Goal: Find contact information: Find contact information

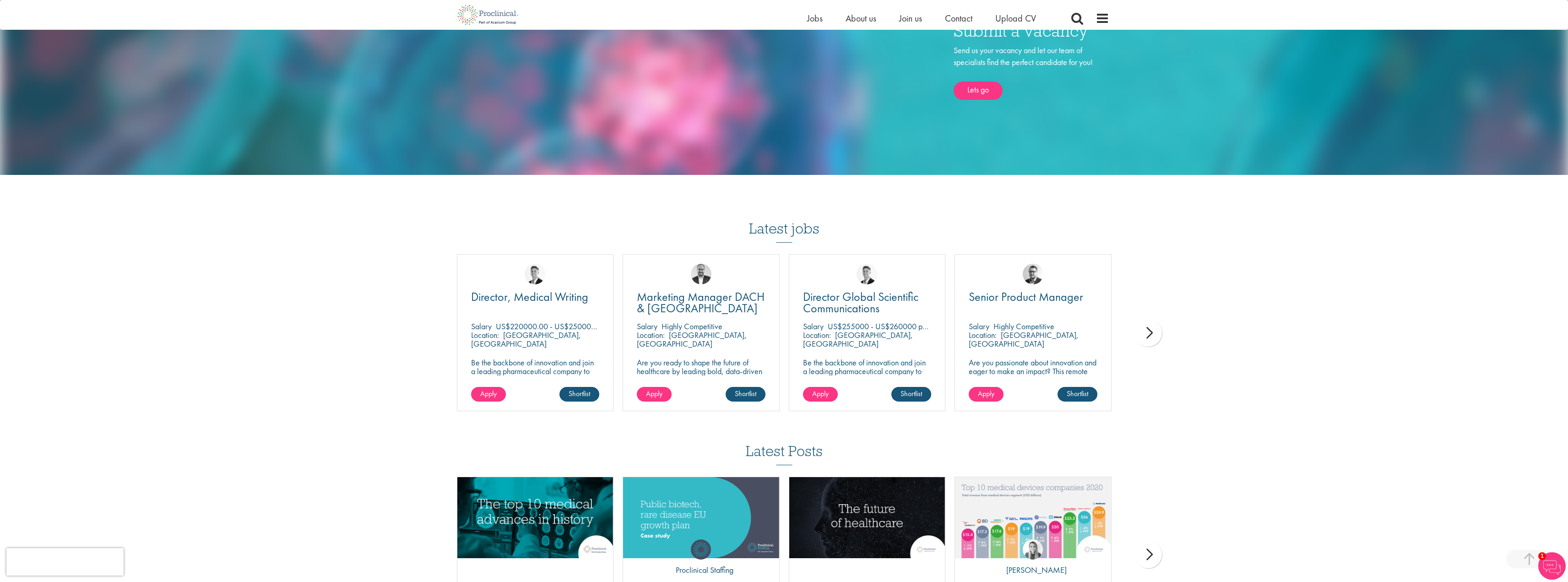
scroll to position [642, 0]
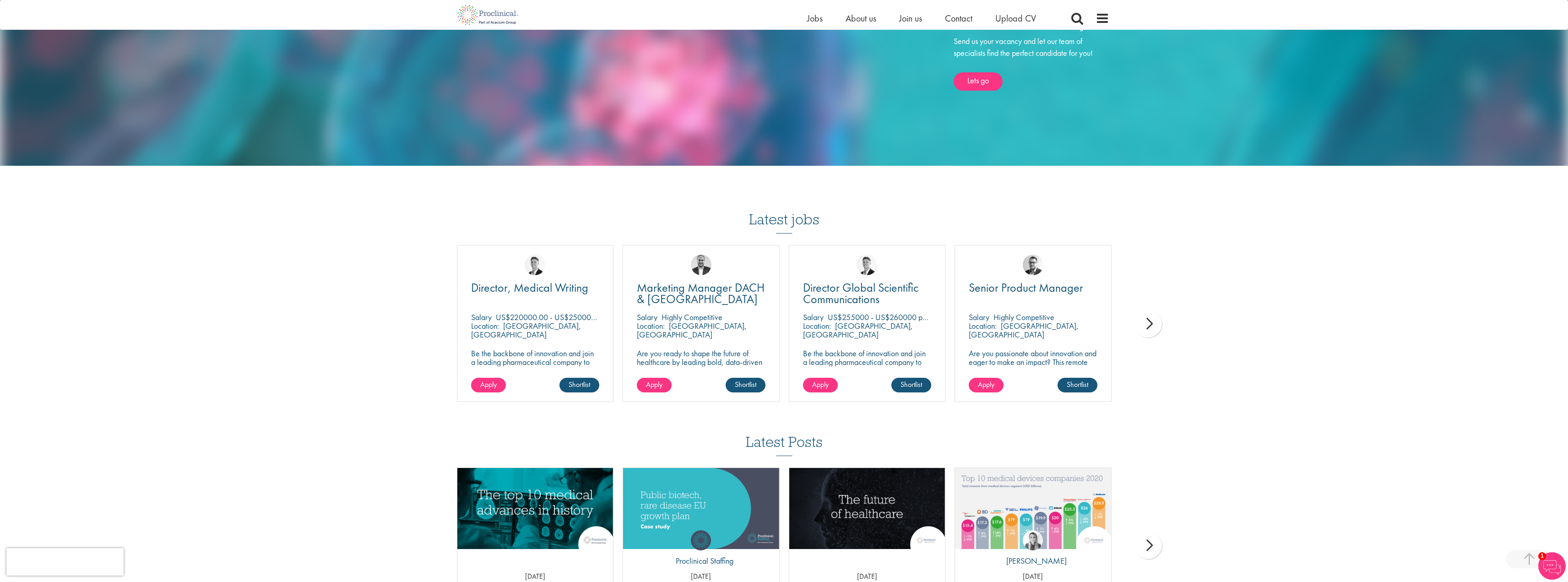
click at [1162, 312] on div "You are here: Home > Marketing Recruitment Marketing Recruitment For life scien…" at bounding box center [784, 9] width 1568 height 1301
click at [1153, 316] on div "next" at bounding box center [1148, 324] width 27 height 27
click at [1153, 316] on div "You are here: Home > Marketing Recruitment Marketing Recruitment For life scien…" at bounding box center [784, 9] width 1568 height 1301
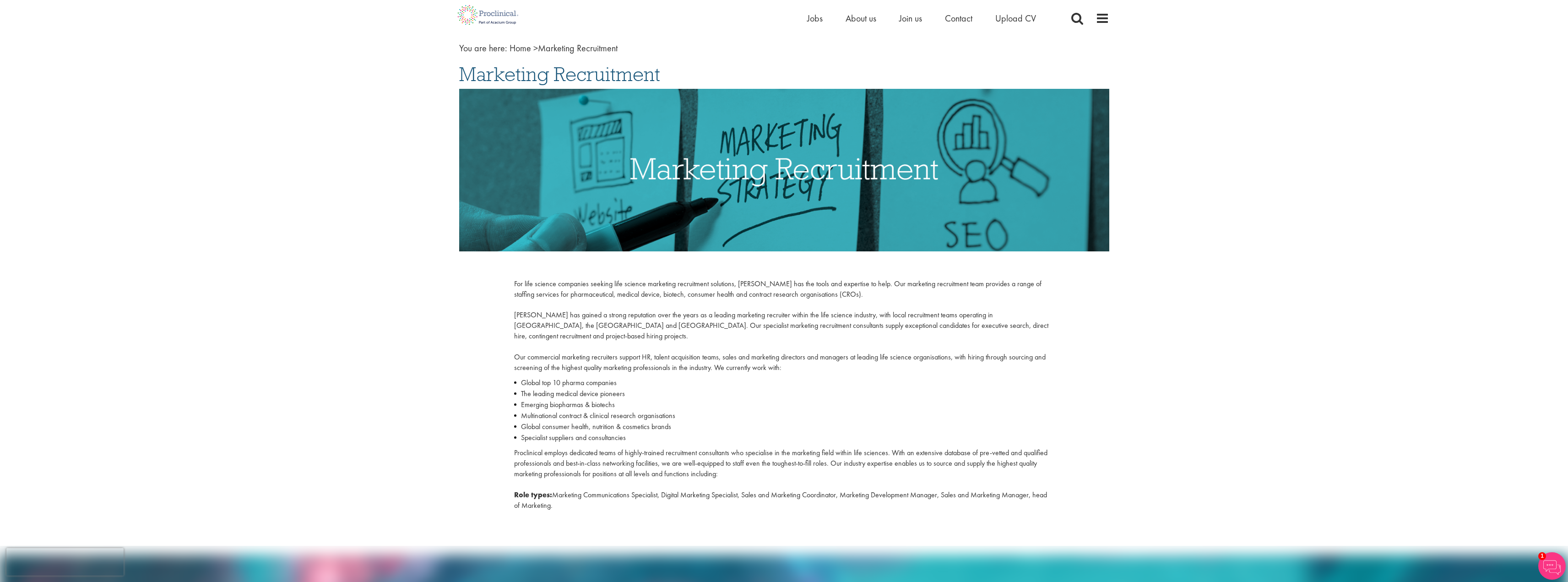
scroll to position [0, 0]
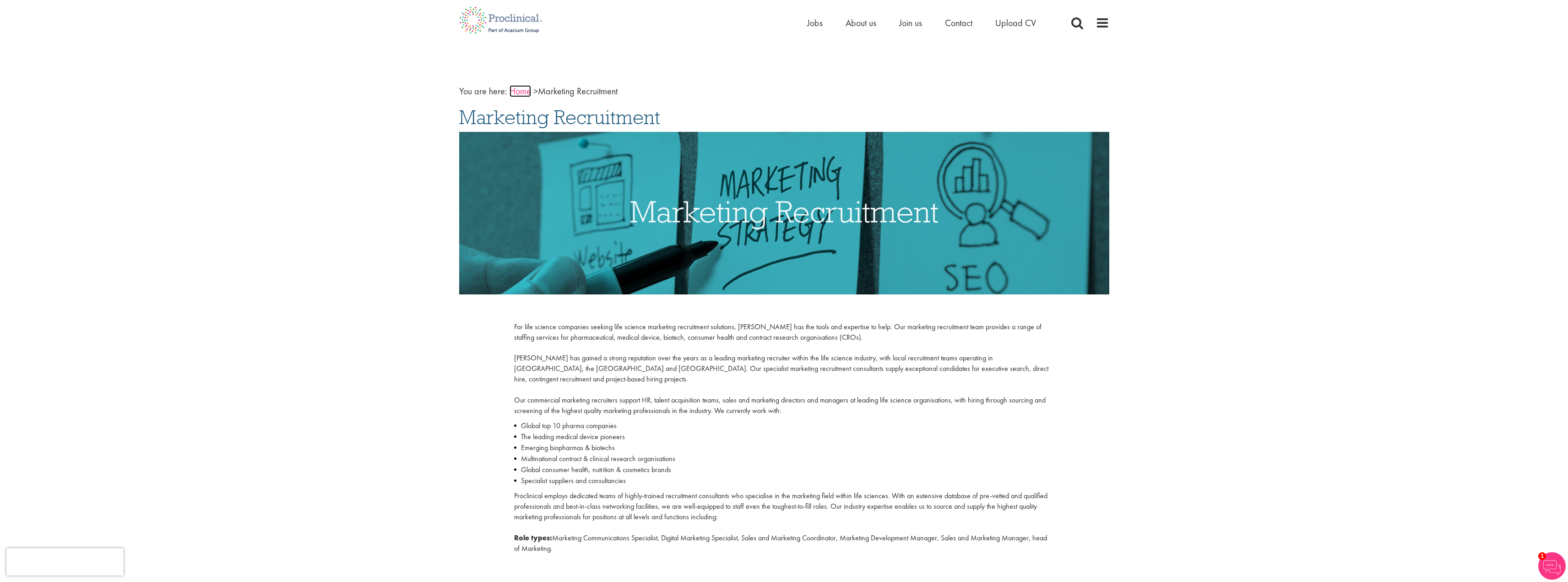
click at [526, 93] on link "Home" at bounding box center [520, 91] width 21 height 12
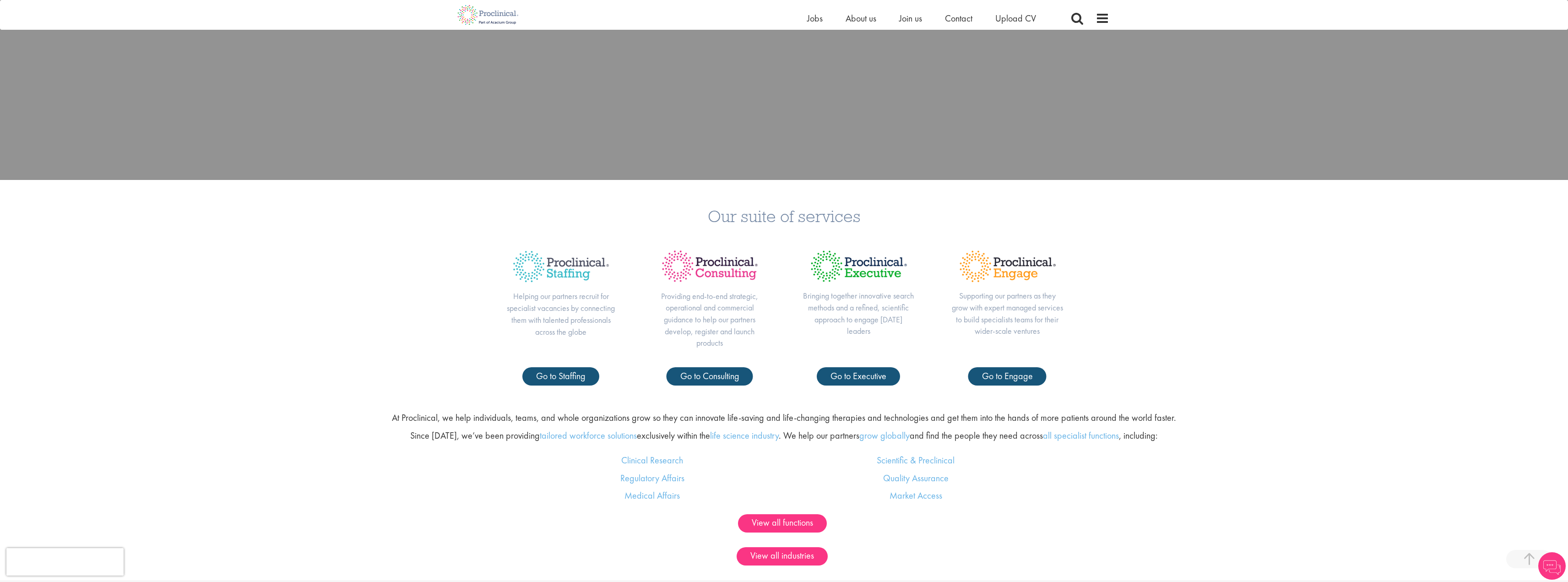
scroll to position [458, 0]
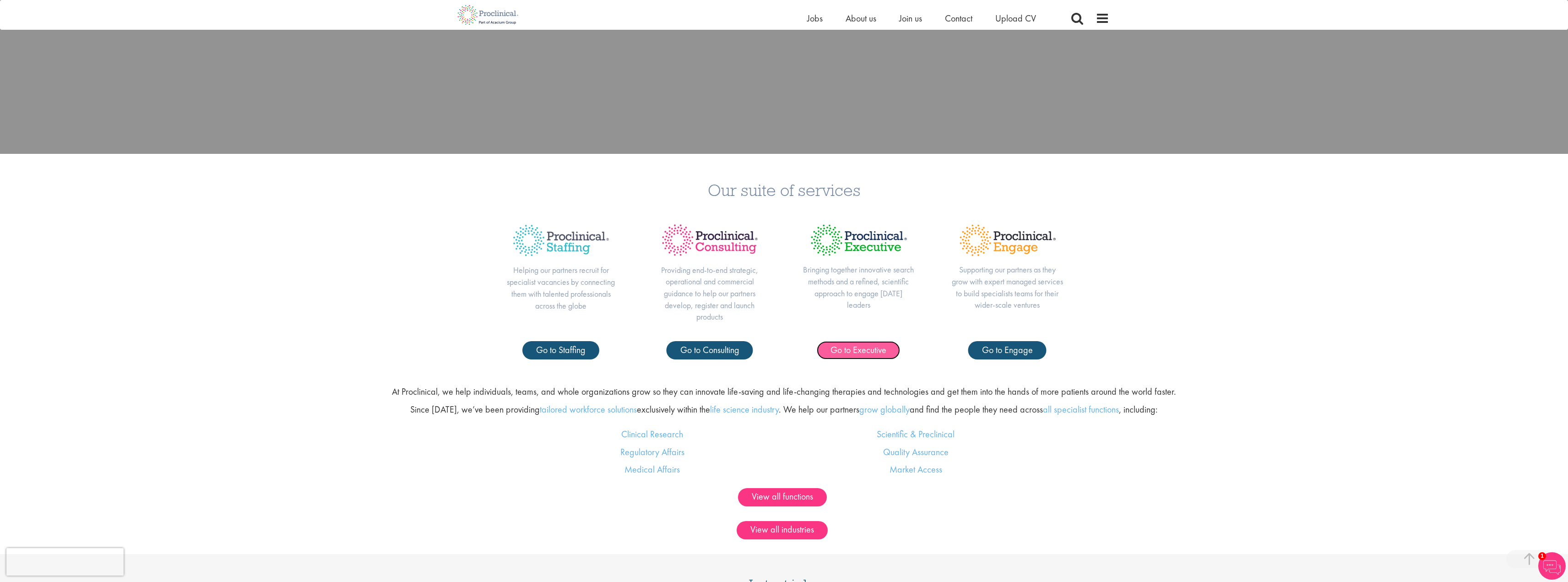
click at [863, 345] on span "Go to Executive" at bounding box center [858, 349] width 56 height 12
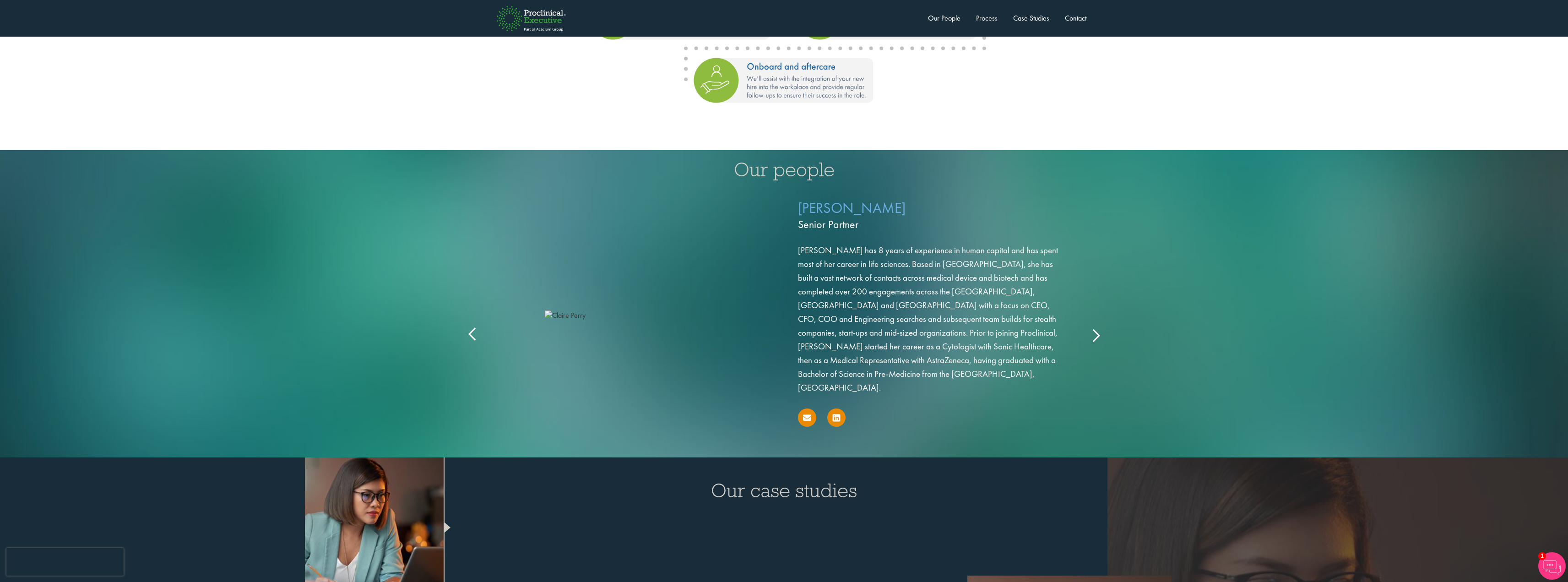
scroll to position [1328, 0]
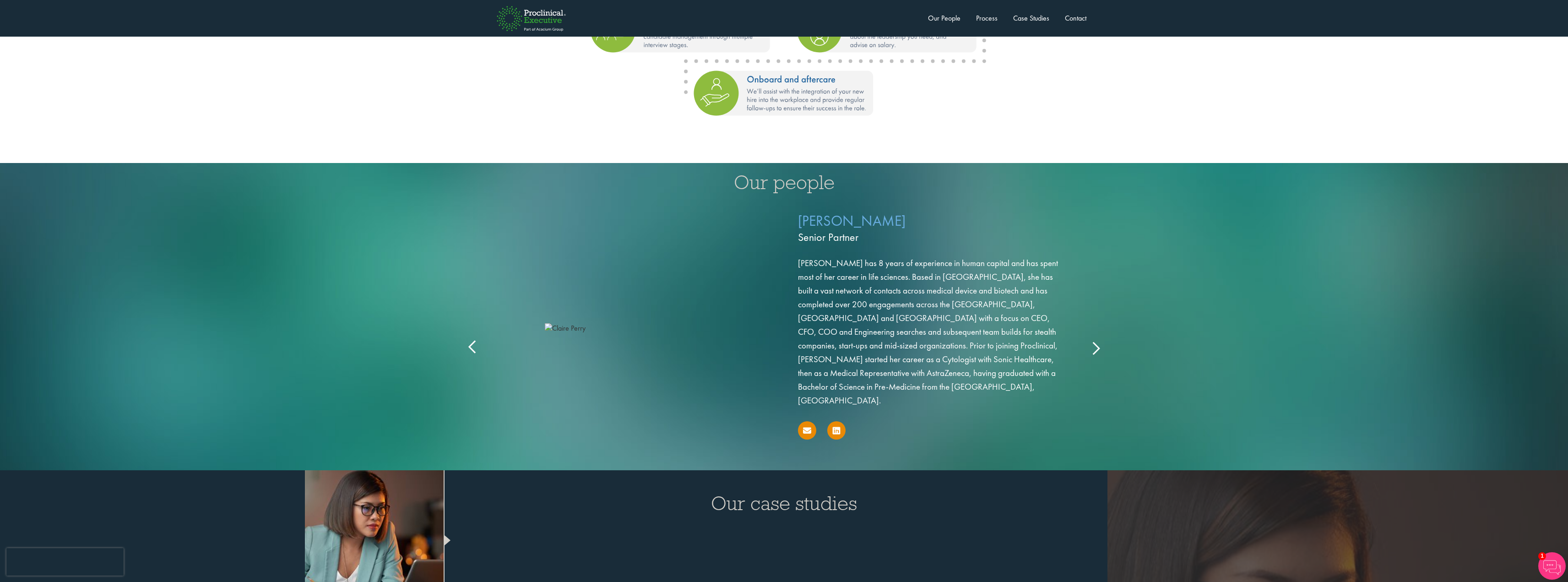
click at [1101, 334] on div "[PERSON_NAME] Senior Partner [PERSON_NAME] has 8 years of experience in human c…" at bounding box center [784, 338] width 641 height 264
click at [1095, 348] on icon at bounding box center [1095, 348] width 0 height 0
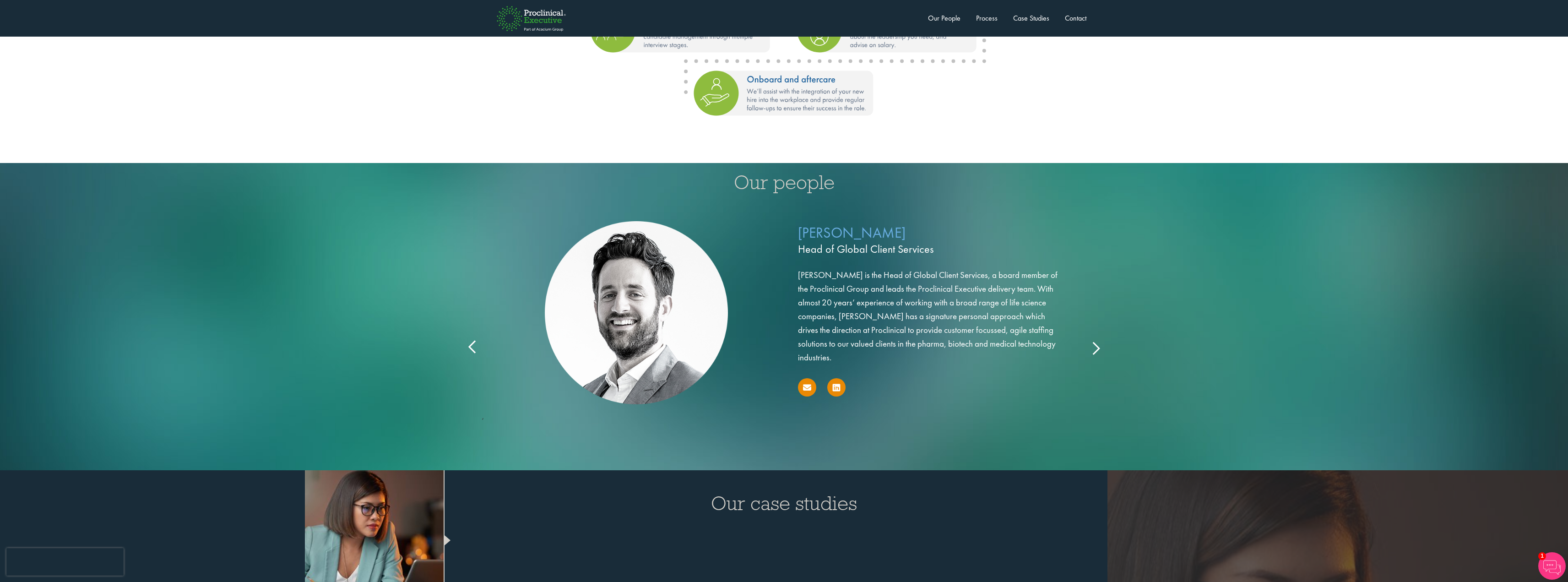
click at [1095, 348] on icon at bounding box center [1095, 348] width 0 height 0
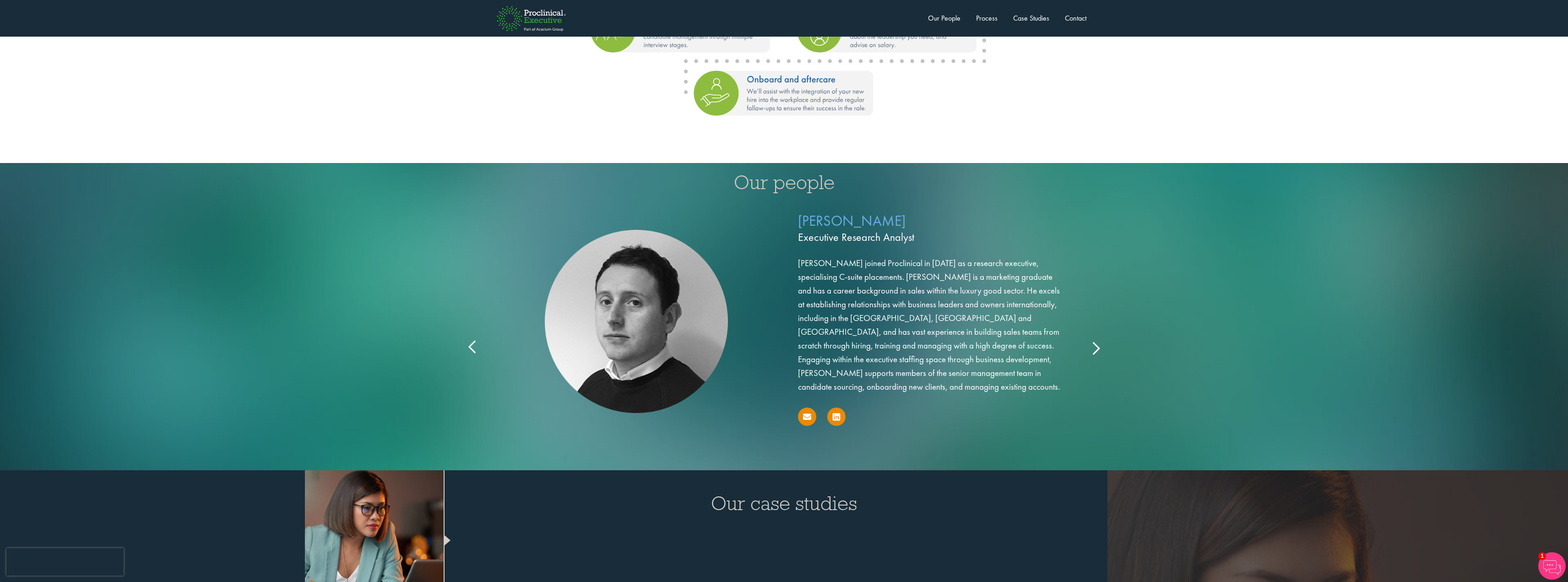
click at [1095, 331] on div "[PERSON_NAME] Executive Research Analyst [PERSON_NAME] joined Proclinical in [D…" at bounding box center [784, 331] width 641 height 251
click at [1095, 348] on icon at bounding box center [1095, 348] width 0 height 0
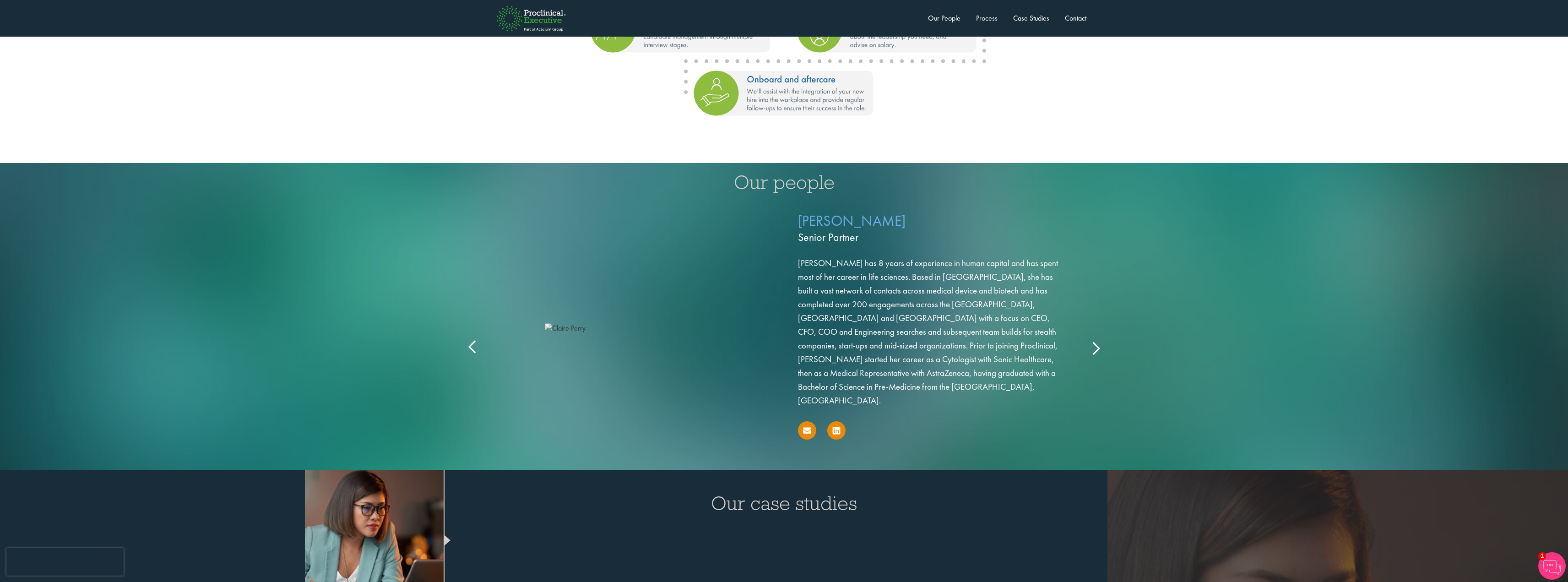
click at [1095, 348] on icon at bounding box center [1095, 348] width 0 height 0
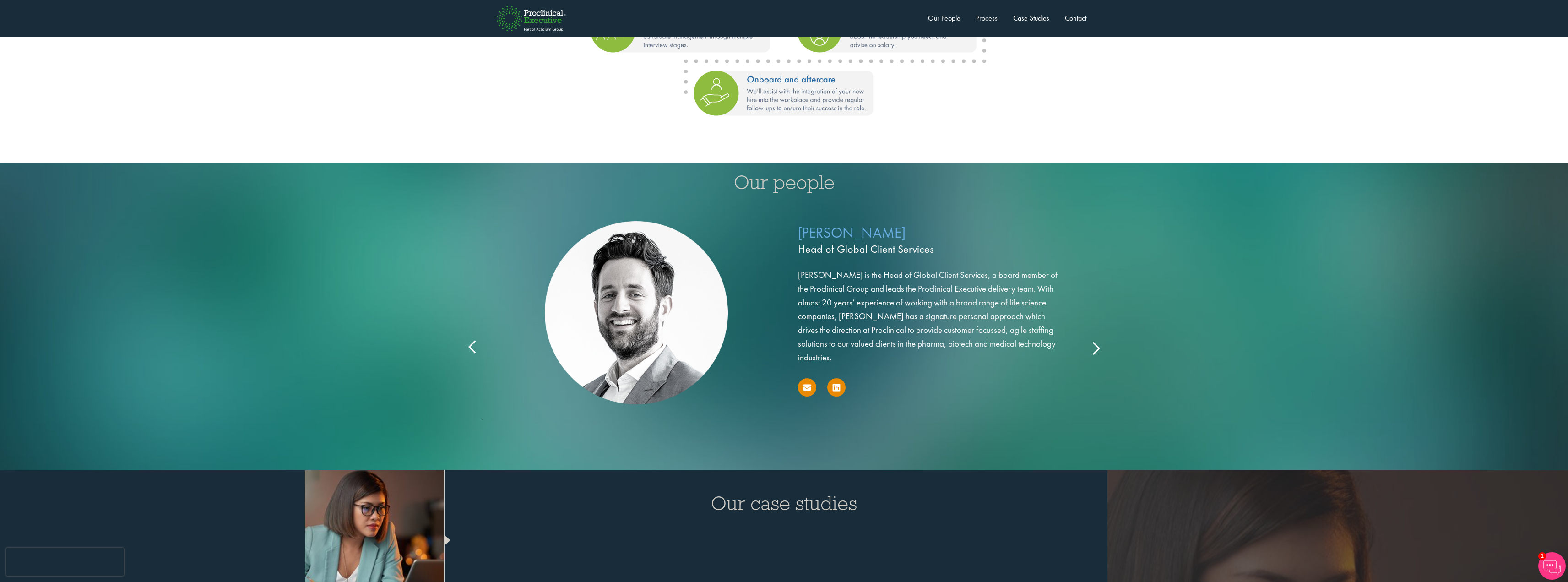
click at [1095, 348] on icon at bounding box center [1095, 348] width 0 height 0
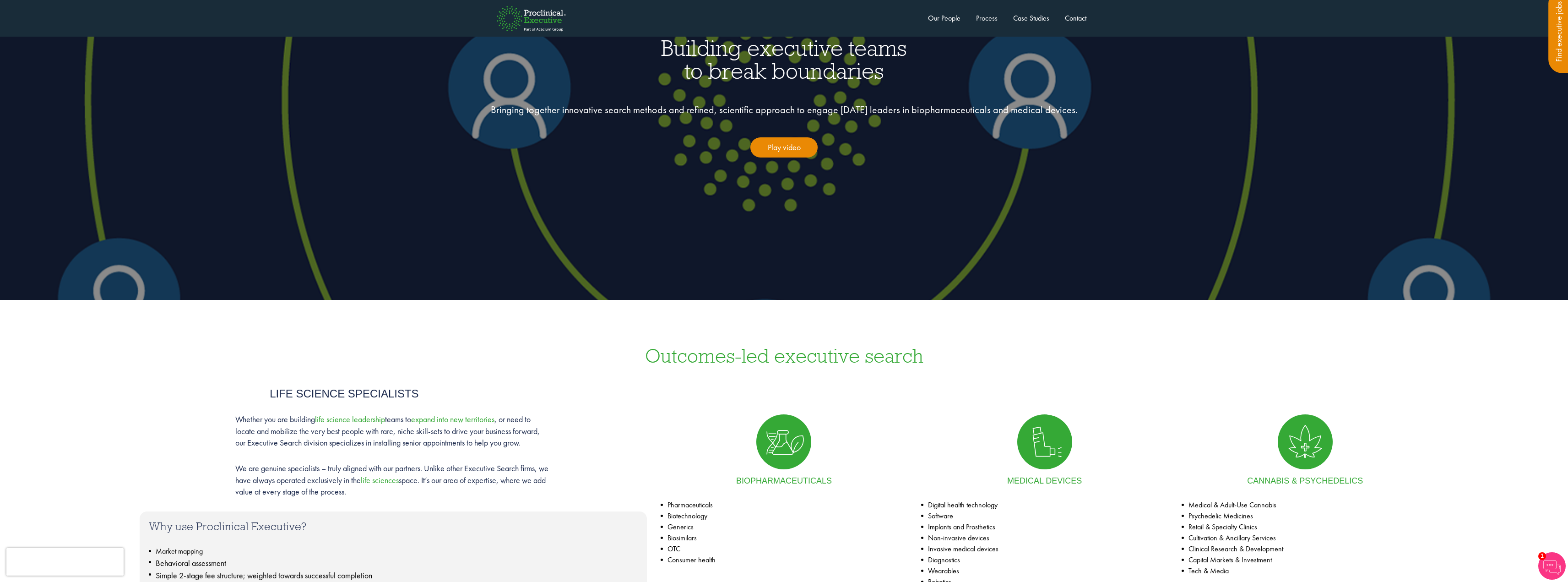
scroll to position [0, 0]
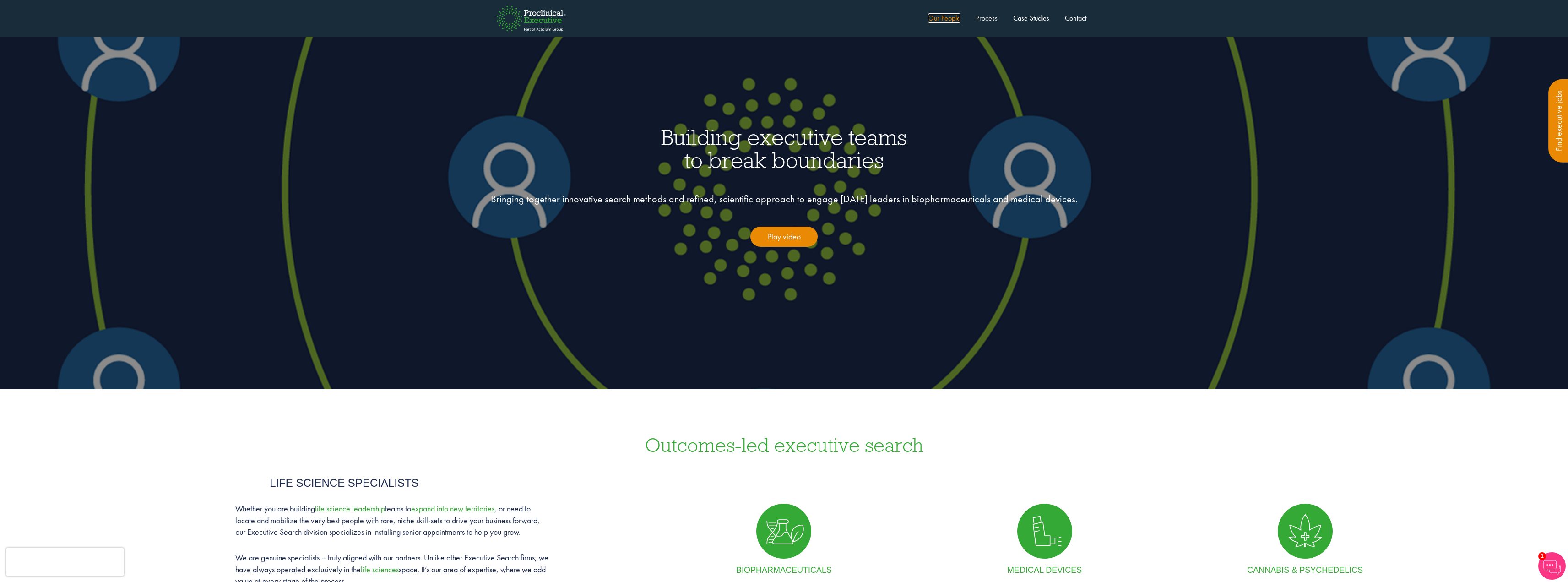
click at [940, 20] on link "Our People" at bounding box center [944, 18] width 33 height 9
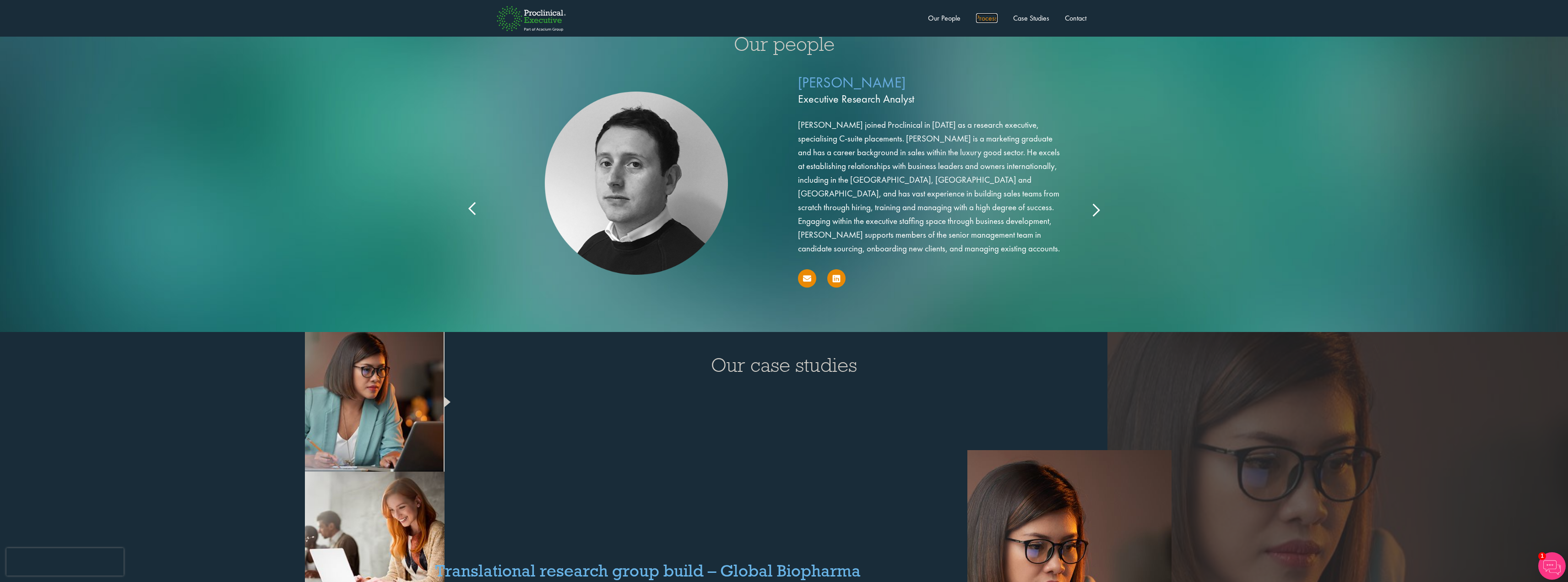
click at [987, 20] on link "Process" at bounding box center [986, 18] width 21 height 9
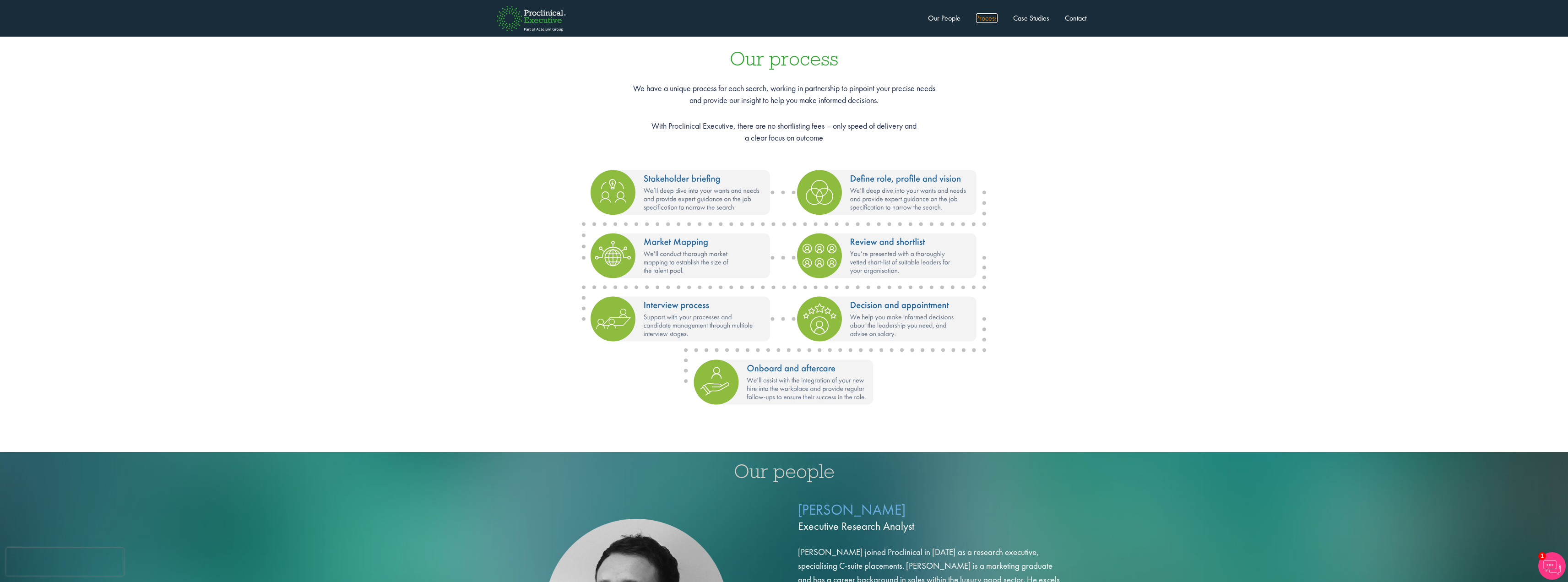
scroll to position [1036, 0]
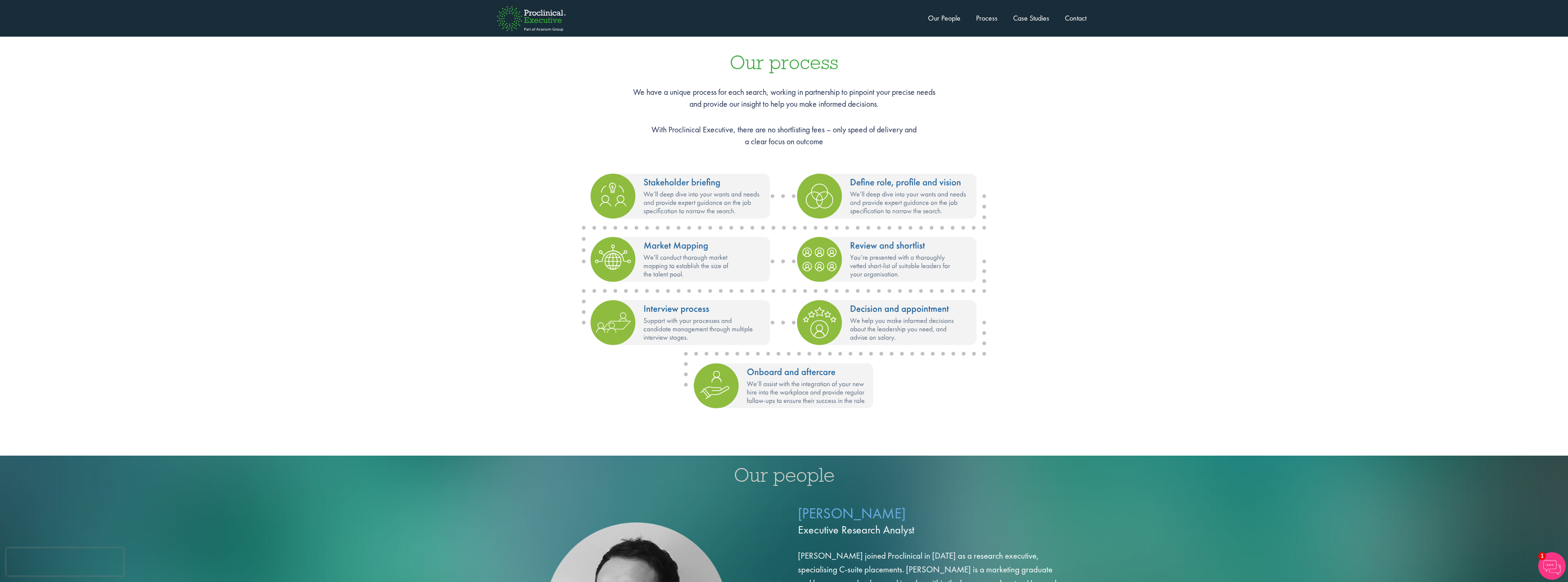
click at [1028, 13] on li "Case Studies" at bounding box center [1024, 18] width 50 height 11
click at [1038, 16] on link "Case Studies" at bounding box center [1031, 18] width 36 height 9
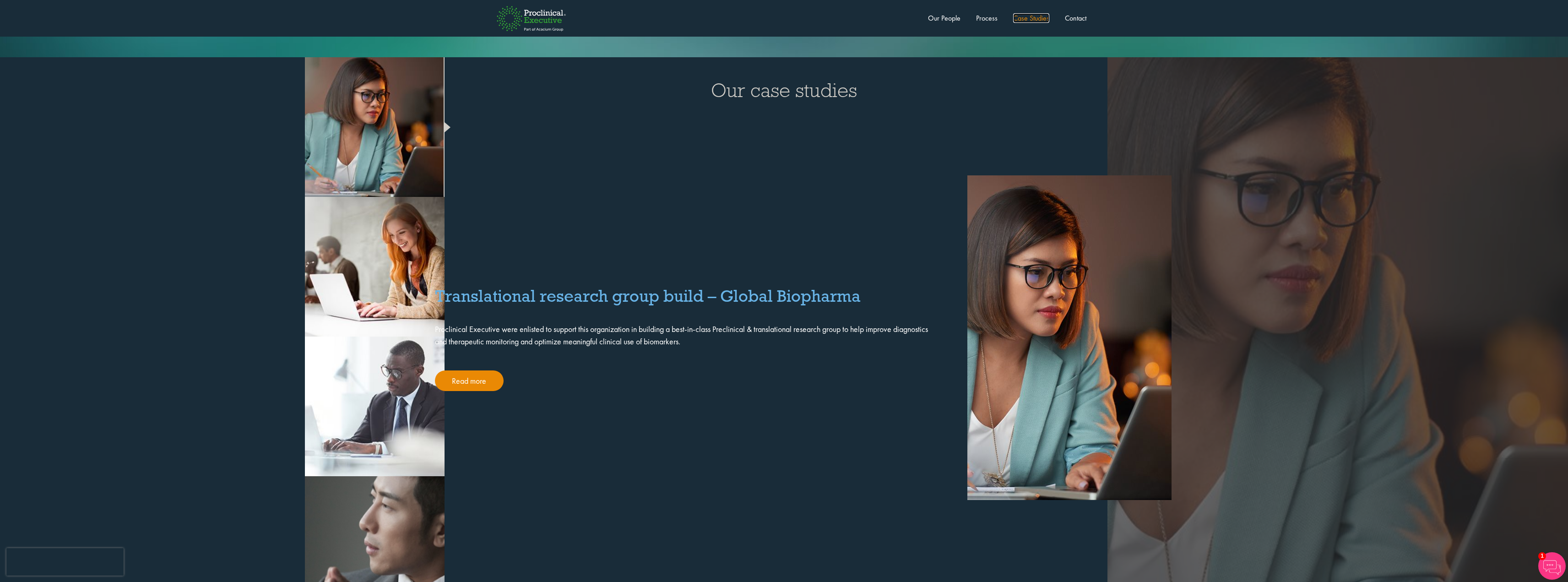
scroll to position [1753, 0]
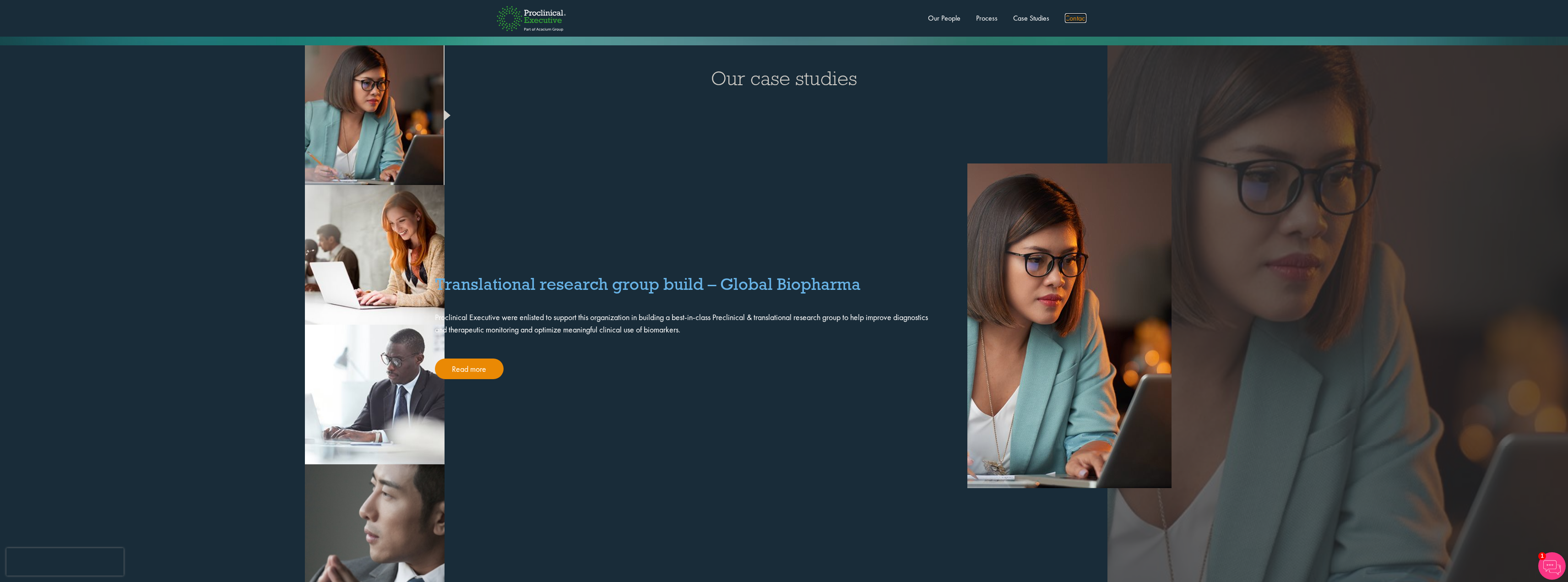
click at [1083, 16] on link "Contact" at bounding box center [1075, 18] width 21 height 9
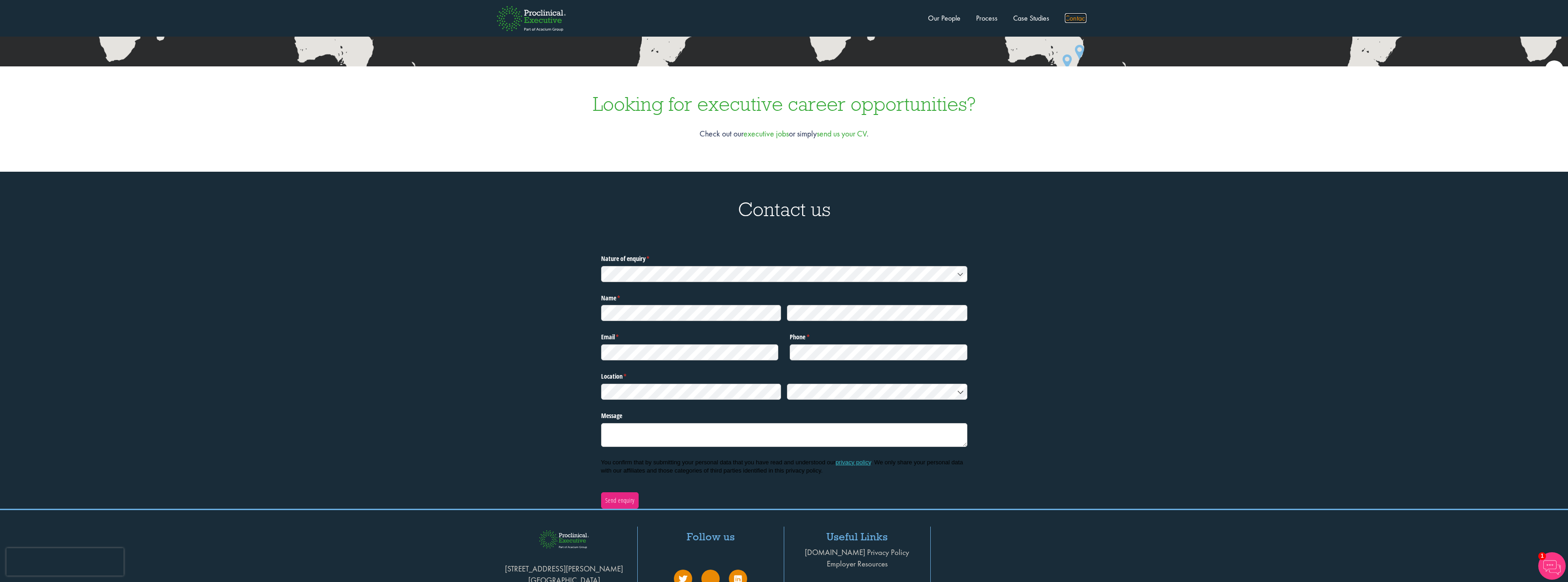
scroll to position [3037, 0]
